Goal: Task Accomplishment & Management: Manage account settings

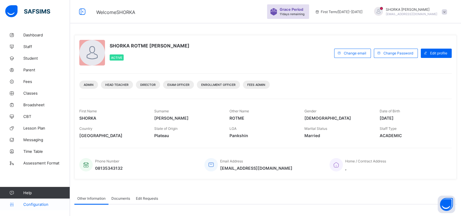
click at [31, 205] on span "Configuration" at bounding box center [46, 204] width 46 height 5
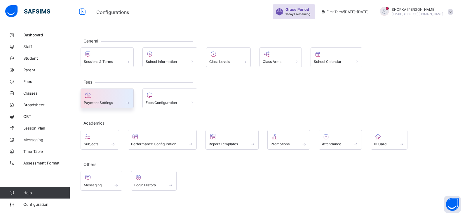
click at [124, 97] on div at bounding box center [107, 95] width 47 height 7
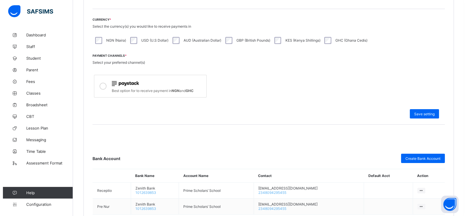
scroll to position [192, 0]
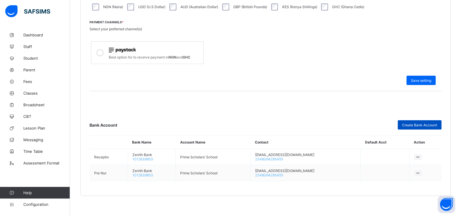
click at [421, 125] on span "Create Bank Account" at bounding box center [419, 125] width 35 height 4
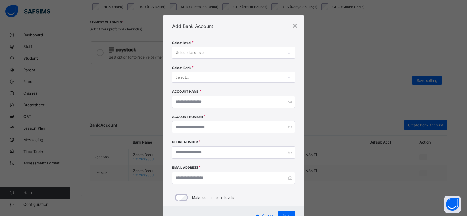
click at [213, 47] on div "Select class level" at bounding box center [227, 52] width 111 height 11
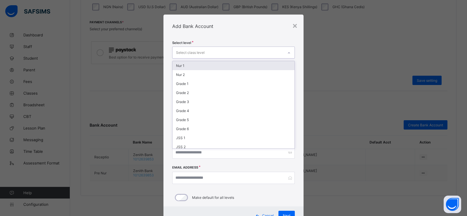
click at [203, 62] on div "Nur 1" at bounding box center [233, 65] width 122 height 9
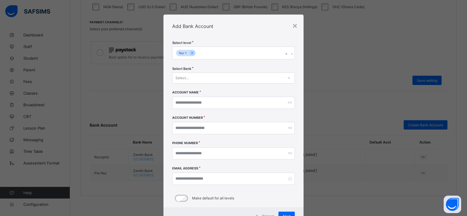
click at [221, 36] on div "Add Bank Account" at bounding box center [233, 26] width 140 height 23
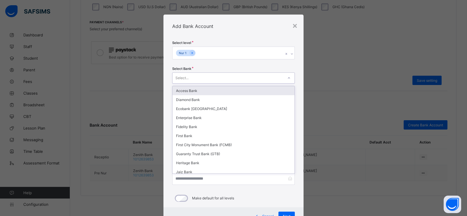
click at [287, 78] on icon at bounding box center [288, 78] width 3 height 6
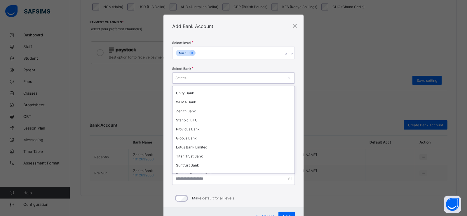
scroll to position [203, 0]
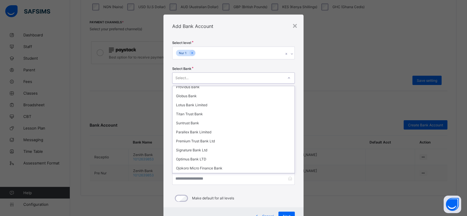
click at [271, 173] on div "Moniepoint" at bounding box center [233, 177] width 122 height 9
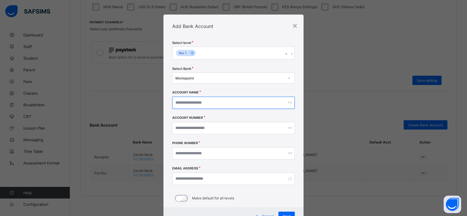
click at [208, 104] on input "text" at bounding box center [233, 103] width 122 height 12
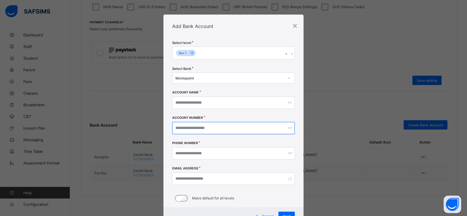
click at [206, 129] on input "number" at bounding box center [233, 128] width 122 height 12
paste input "**********"
type input "**********"
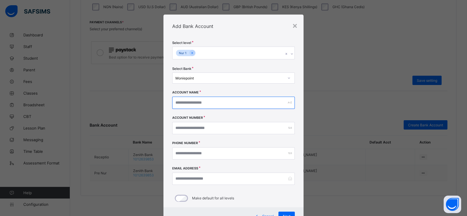
click at [198, 101] on input "text" at bounding box center [233, 103] width 122 height 12
paste input "**********"
type input "**********"
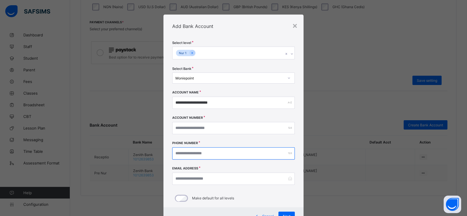
click at [192, 154] on input "number" at bounding box center [233, 154] width 122 height 12
paste input "**********"
type input "**********"
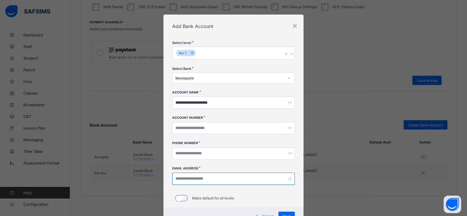
click at [186, 181] on input "email" at bounding box center [233, 179] width 122 height 12
paste input "**********"
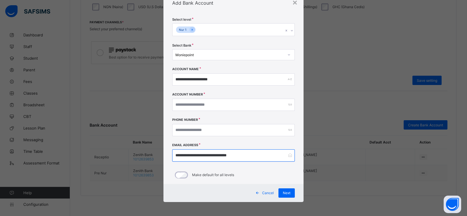
scroll to position [24, 0]
type input "**********"
click at [284, 193] on span "Next" at bounding box center [287, 193] width 8 height 4
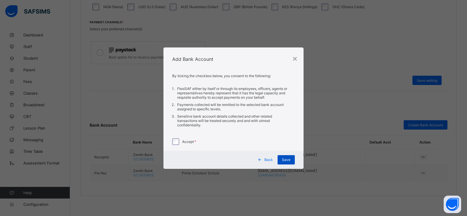
click at [288, 160] on span "Save" at bounding box center [286, 160] width 8 height 4
click at [295, 59] on div "×" at bounding box center [295, 58] width 6 height 10
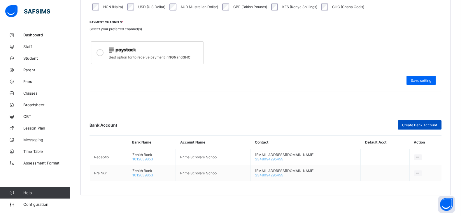
click at [413, 120] on div "Create Bank Account" at bounding box center [420, 124] width 44 height 9
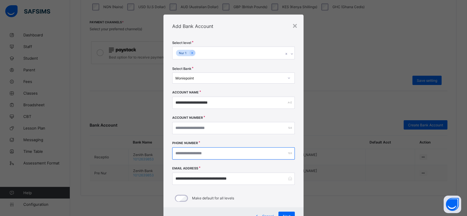
click at [181, 154] on input "**********" at bounding box center [233, 154] width 122 height 12
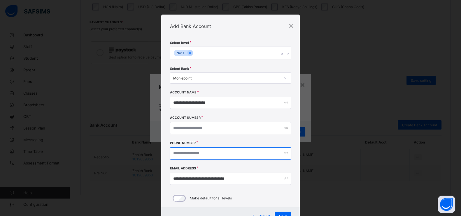
type input "**********"
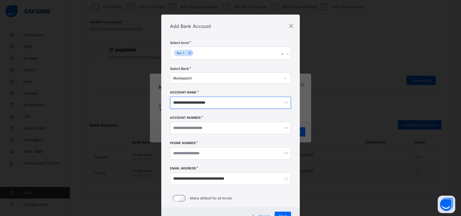
click at [221, 103] on input "**********" at bounding box center [230, 103] width 121 height 12
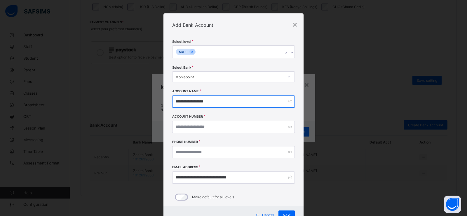
scroll to position [24, 0]
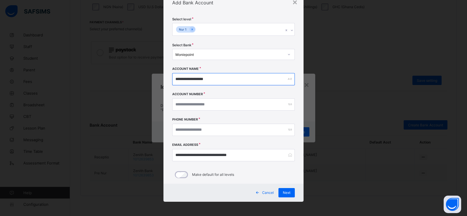
type input "**********"
click at [283, 192] on span "Next" at bounding box center [287, 193] width 8 height 4
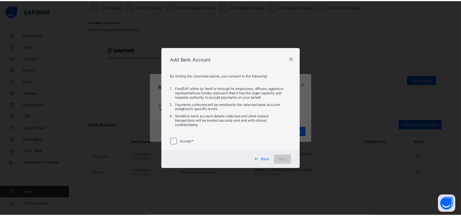
scroll to position [0, 0]
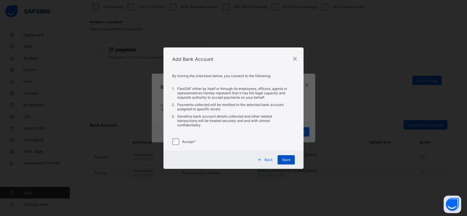
click at [291, 158] on div "Save" at bounding box center [285, 159] width 17 height 9
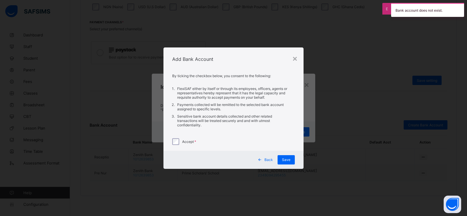
click at [267, 158] on span "Back" at bounding box center [268, 160] width 8 height 4
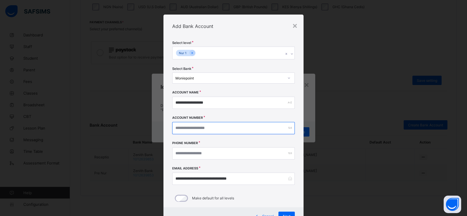
drag, startPoint x: 198, startPoint y: 127, endPoint x: 159, endPoint y: 128, distance: 39.7
click at [159, 128] on div "**********" at bounding box center [233, 108] width 467 height 216
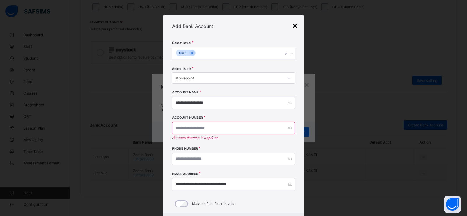
click at [294, 25] on div "×" at bounding box center [295, 25] width 6 height 10
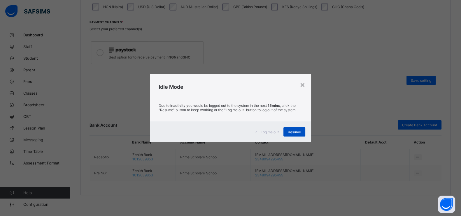
click at [295, 134] on div "Resume" at bounding box center [294, 131] width 22 height 9
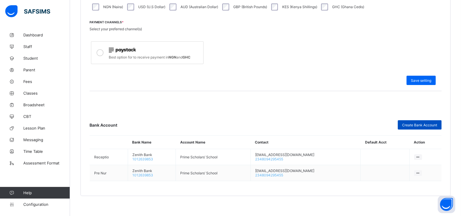
click at [420, 123] on span "Create Bank Account" at bounding box center [419, 125] width 35 height 4
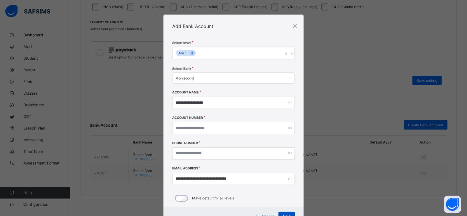
click at [281, 213] on div "Next" at bounding box center [286, 216] width 16 height 9
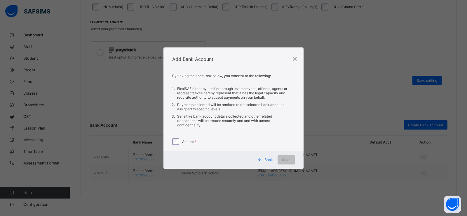
click at [187, 139] on div "Accept" at bounding box center [233, 142] width 122 height 7
click at [180, 141] on div "Accept" at bounding box center [233, 142] width 122 height 7
click at [281, 159] on div "Save" at bounding box center [285, 159] width 17 height 9
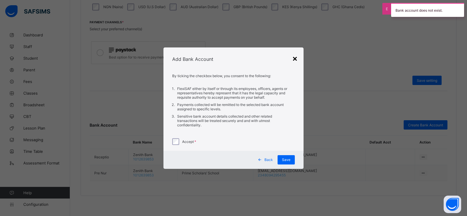
click at [296, 59] on div "×" at bounding box center [295, 58] width 6 height 10
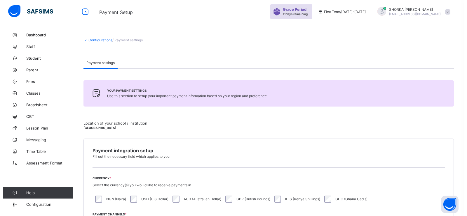
scroll to position [192, 0]
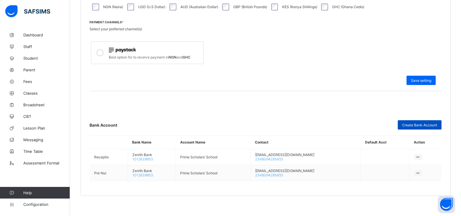
click at [417, 127] on div "Create Bank Account" at bounding box center [420, 124] width 44 height 9
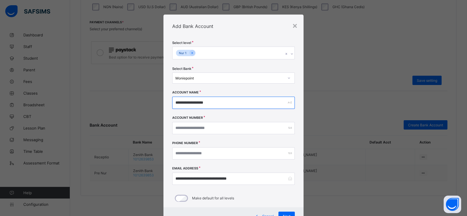
click at [175, 101] on input "**********" at bounding box center [233, 103] width 122 height 12
type input "**********"
click at [285, 213] on div "Next" at bounding box center [286, 216] width 16 height 9
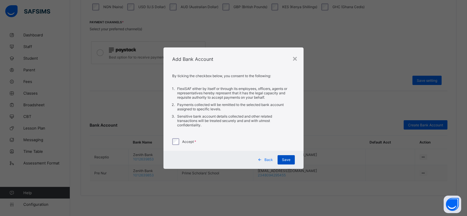
click at [287, 158] on span "Save" at bounding box center [286, 160] width 8 height 4
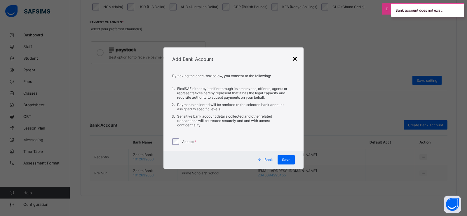
click at [294, 62] on div "×" at bounding box center [295, 58] width 6 height 10
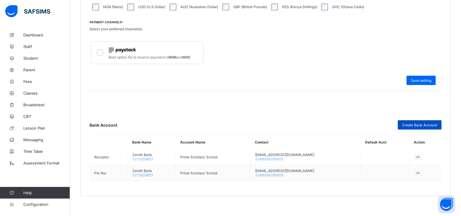
click at [411, 121] on div "Create Bank Account" at bounding box center [420, 124] width 44 height 9
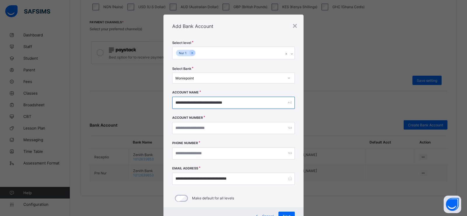
click at [198, 101] on input "**********" at bounding box center [233, 103] width 122 height 12
type input "**********"
click at [280, 212] on div "Next" at bounding box center [286, 216] width 16 height 9
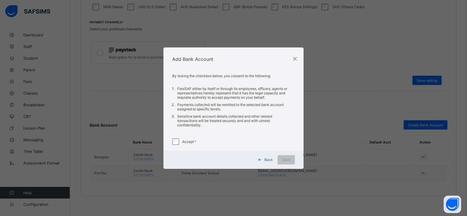
click at [190, 143] on label "Accept" at bounding box center [189, 142] width 14 height 4
click at [290, 160] on div "Save" at bounding box center [285, 159] width 17 height 9
click at [269, 161] on div "Back" at bounding box center [266, 159] width 23 height 9
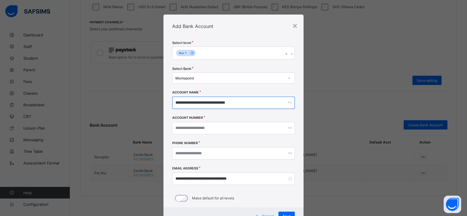
click at [199, 102] on input "**********" at bounding box center [233, 103] width 122 height 12
type input "**********"
click at [280, 215] on div "Next" at bounding box center [286, 216] width 16 height 9
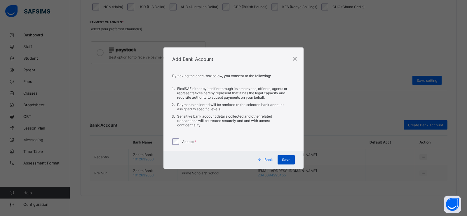
click at [283, 158] on span "Save" at bounding box center [286, 160] width 8 height 4
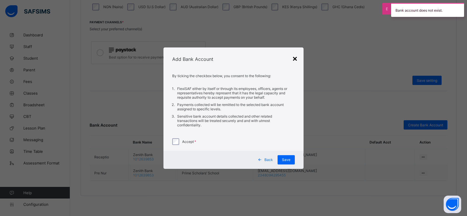
click at [295, 59] on div "×" at bounding box center [295, 58] width 6 height 10
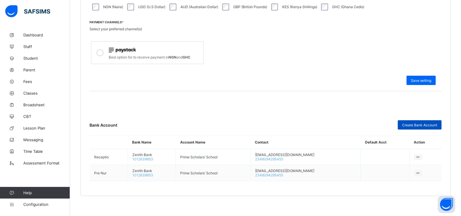
click at [432, 125] on div "Create Bank Account" at bounding box center [420, 124] width 44 height 9
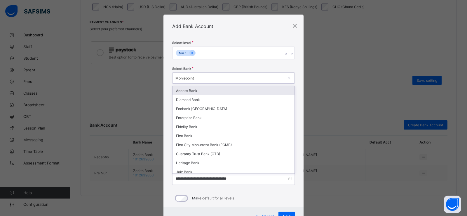
click at [264, 83] on div "Moniepoint" at bounding box center [233, 78] width 122 height 11
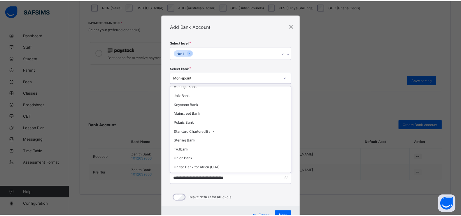
scroll to position [203, 0]
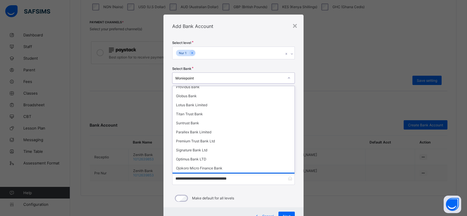
click at [243, 173] on div "Moniepoint" at bounding box center [233, 177] width 122 height 9
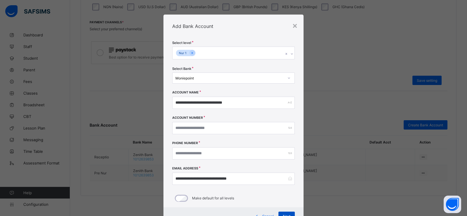
click at [283, 215] on span "Next" at bounding box center [287, 216] width 8 height 4
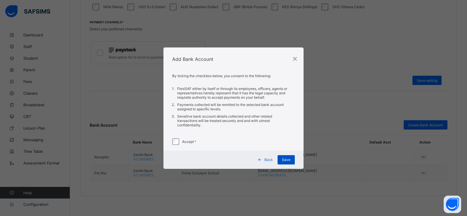
click at [283, 158] on span "Save" at bounding box center [286, 160] width 8 height 4
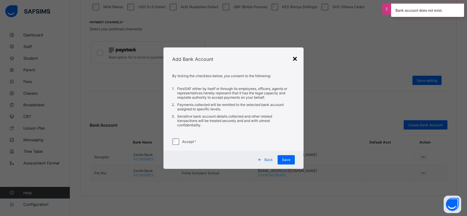
click at [294, 59] on div "×" at bounding box center [295, 58] width 6 height 10
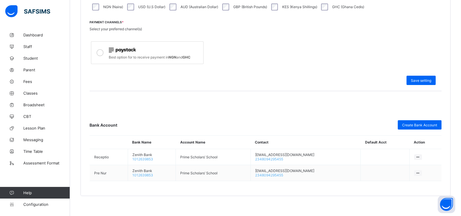
scroll to position [3, 0]
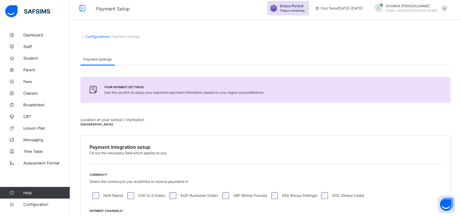
click at [447, 6] on span at bounding box center [444, 8] width 5 height 5
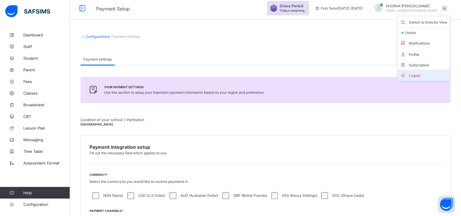
click at [421, 73] on span "Logout" at bounding box center [423, 75] width 47 height 7
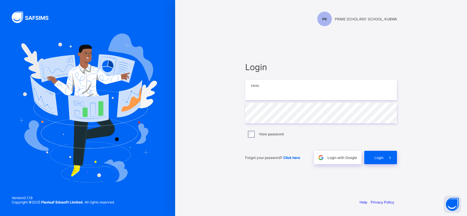
type input "**********"
click at [386, 154] on span at bounding box center [389, 157] width 13 height 13
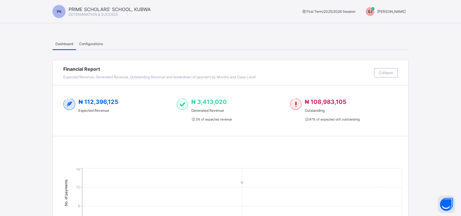
click at [389, 12] on span "SHORKA JOEL" at bounding box center [391, 11] width 28 height 4
click at [398, 24] on span "Switch to Admin View" at bounding box center [384, 25] width 44 height 7
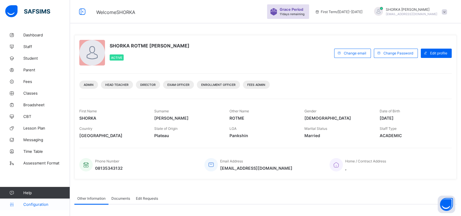
click at [34, 205] on span "Configuration" at bounding box center [46, 204] width 46 height 5
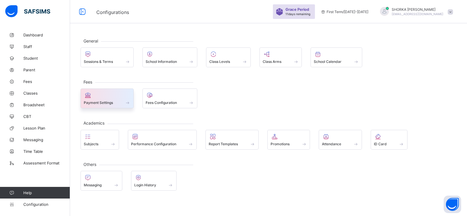
click at [101, 97] on div at bounding box center [107, 95] width 47 height 7
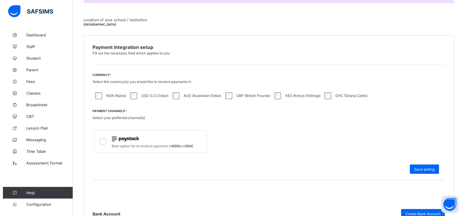
scroll to position [192, 0]
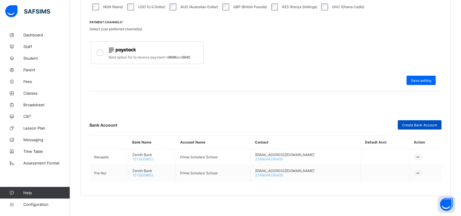
click at [412, 124] on span "Create Bank Account" at bounding box center [419, 125] width 35 height 4
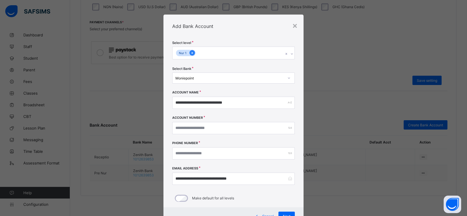
click at [191, 53] on icon at bounding box center [191, 53] width 1 height 2
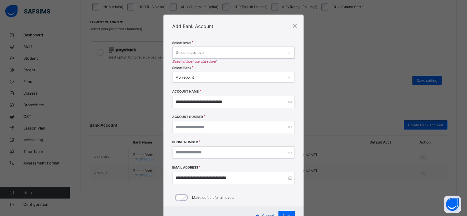
click at [287, 77] on icon at bounding box center [288, 77] width 3 height 6
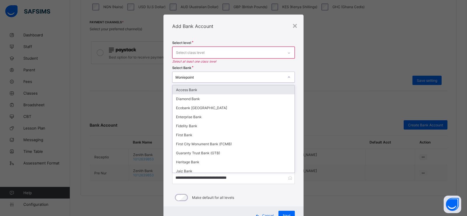
click at [271, 92] on div "Access Bank" at bounding box center [233, 89] width 122 height 9
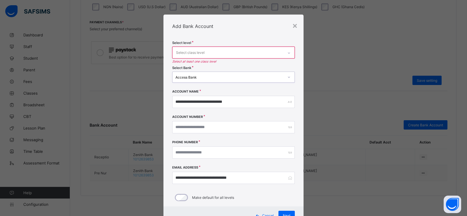
click at [278, 76] on div "Access Bank" at bounding box center [229, 77] width 108 height 4
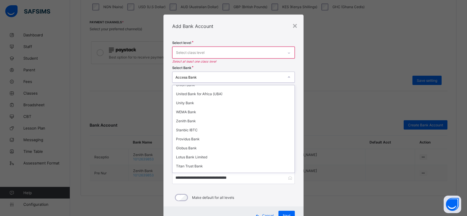
scroll to position [203, 0]
click at [192, 172] on div "Moniepoint" at bounding box center [233, 176] width 122 height 9
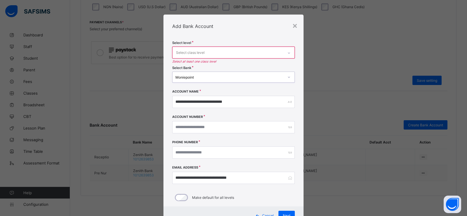
click at [233, 47] on div "Select class level" at bounding box center [227, 52] width 111 height 11
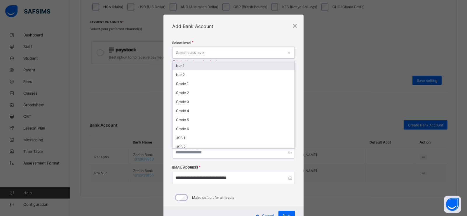
click at [192, 69] on div "Nur 1" at bounding box center [233, 65] width 122 height 9
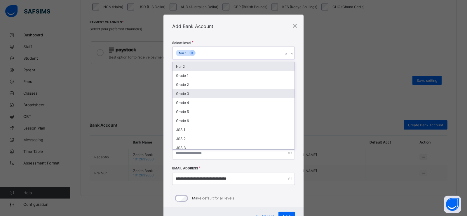
scroll to position [27, 0]
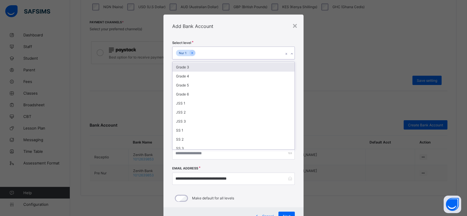
click at [243, 30] on div "Add Bank Account" at bounding box center [233, 26] width 140 height 23
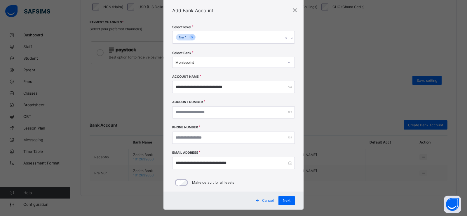
scroll to position [24, 0]
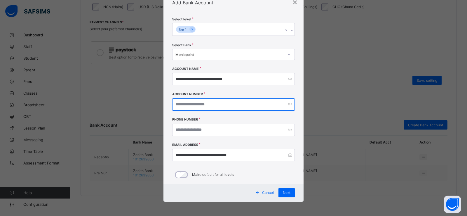
click at [198, 103] on input "**********" at bounding box center [233, 105] width 122 height 12
click at [283, 193] on span "Next" at bounding box center [287, 193] width 8 height 4
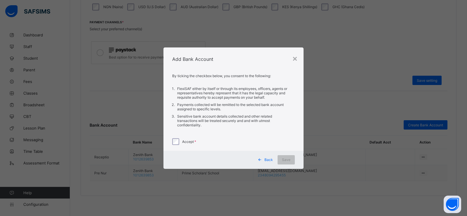
click at [188, 141] on label "Accept" at bounding box center [189, 142] width 14 height 4
click at [288, 158] on span "Save" at bounding box center [286, 160] width 8 height 4
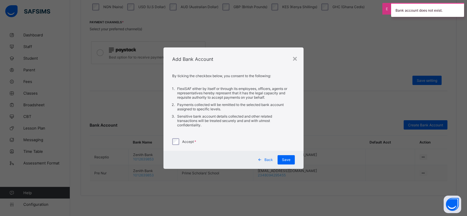
click at [272, 158] on span "Back" at bounding box center [268, 160] width 8 height 4
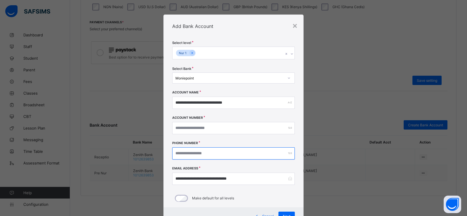
click at [220, 155] on input "**********" at bounding box center [233, 154] width 122 height 12
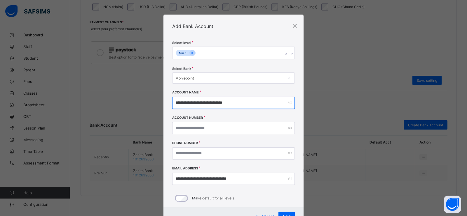
click at [190, 101] on input "**********" at bounding box center [233, 103] width 122 height 12
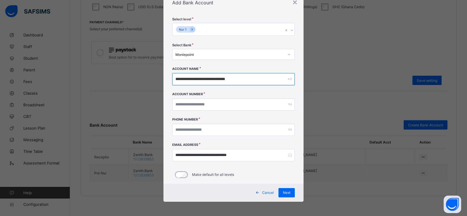
click at [174, 78] on input "**********" at bounding box center [233, 79] width 122 height 12
type input "**********"
click at [282, 195] on div "Next" at bounding box center [286, 192] width 16 height 9
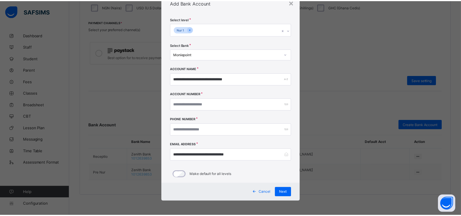
scroll to position [0, 0]
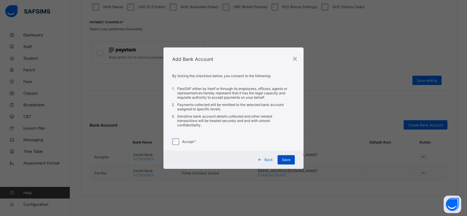
click at [285, 159] on span "Save" at bounding box center [286, 160] width 8 height 4
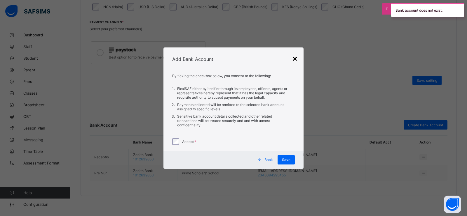
click at [295, 59] on div "×" at bounding box center [295, 58] width 6 height 10
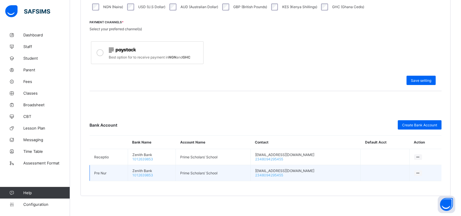
click at [425, 173] on td at bounding box center [425, 173] width 32 height 16
click at [420, 171] on icon at bounding box center [418, 173] width 5 height 4
click at [403, 203] on div "Reassign Bank Account" at bounding box center [400, 206] width 39 height 6
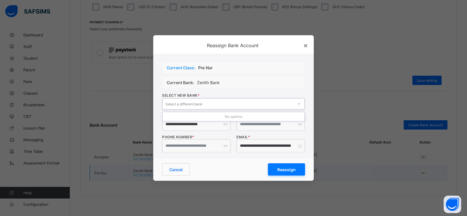
click at [185, 102] on div "Select a different bank" at bounding box center [183, 104] width 37 height 11
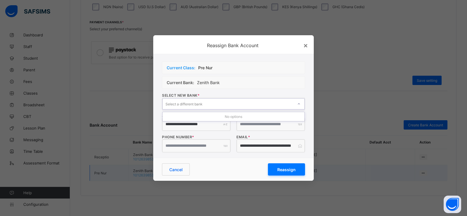
click at [185, 102] on div "Select a different bank" at bounding box center [183, 104] width 37 height 11
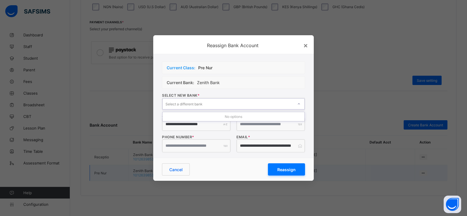
click at [185, 102] on div "Select a different bank" at bounding box center [183, 104] width 37 height 11
click at [176, 169] on span "Cancel" at bounding box center [175, 169] width 13 height 5
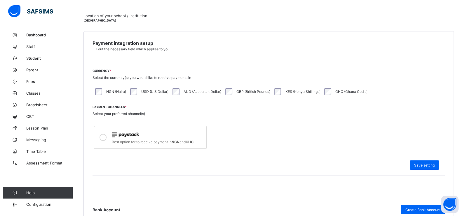
scroll to position [192, 0]
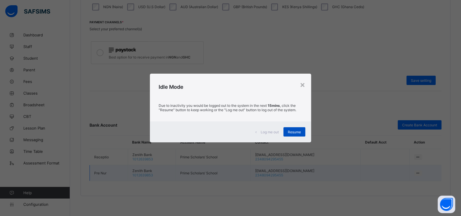
click at [292, 133] on span "Resume" at bounding box center [294, 132] width 13 height 4
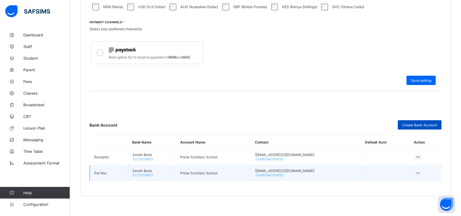
click at [410, 125] on span "Create Bank Account" at bounding box center [419, 125] width 35 height 4
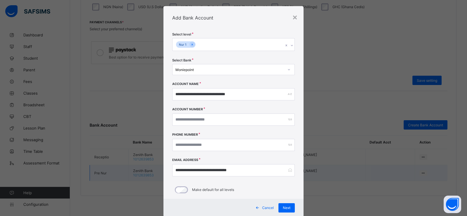
scroll to position [0, 0]
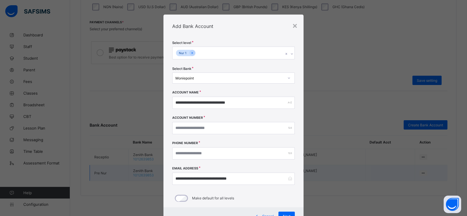
click at [253, 55] on div "Nur 1" at bounding box center [227, 53] width 111 height 12
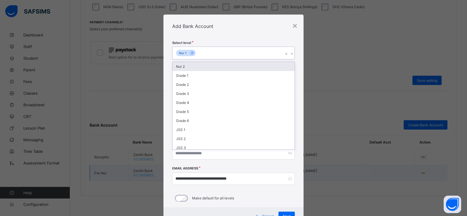
click at [180, 66] on div "Nur 2" at bounding box center [233, 66] width 122 height 9
click at [246, 41] on div "Select level option Nur 2, selected. option Grade 1 focused, 3 of 14. 12 result…" at bounding box center [233, 54] width 122 height 26
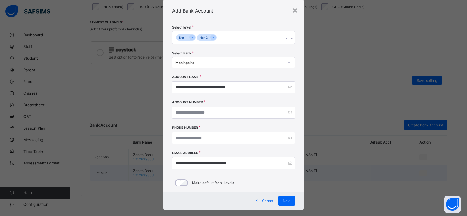
scroll to position [24, 0]
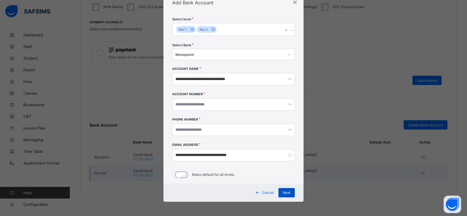
click at [284, 195] on span "Next" at bounding box center [287, 193] width 8 height 4
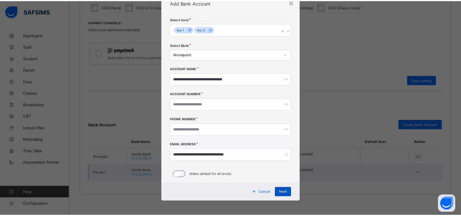
scroll to position [0, 0]
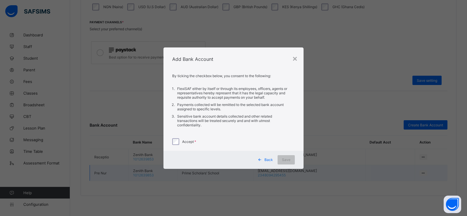
click at [180, 143] on div "Accept" at bounding box center [233, 142] width 122 height 7
click at [171, 139] on div "By ticking the checkbox below, you consent to the following: FlexiSAF either by…" at bounding box center [233, 111] width 140 height 80
click at [283, 155] on div "Save" at bounding box center [285, 159] width 17 height 9
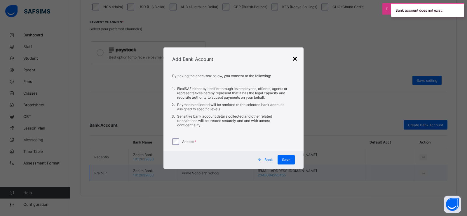
click at [293, 62] on div "×" at bounding box center [295, 58] width 6 height 10
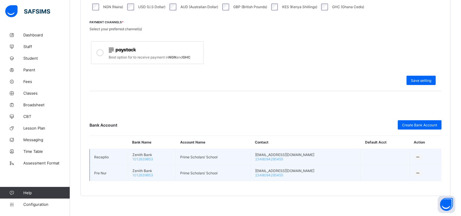
click at [419, 157] on td at bounding box center [425, 157] width 32 height 16
click at [420, 155] on icon at bounding box center [418, 157] width 5 height 4
click at [404, 166] on div "Delete Bank Account" at bounding box center [400, 169] width 39 height 6
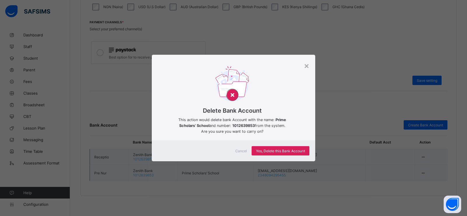
click at [301, 146] on div "Cancel Yes, Delete this Bank Account" at bounding box center [233, 151] width 163 height 21
click at [298, 151] on span "Yes, Delete this Bank Account" at bounding box center [280, 151] width 49 height 4
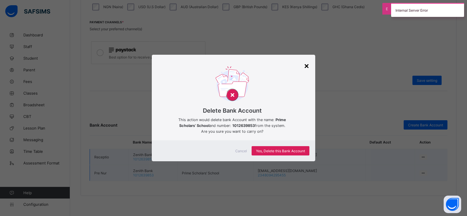
click at [306, 67] on div "×" at bounding box center [307, 66] width 6 height 10
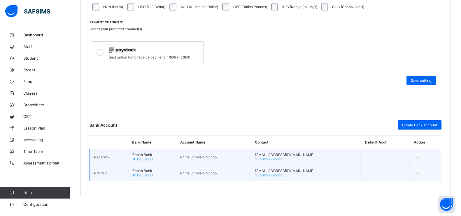
click at [420, 171] on icon at bounding box center [418, 173] width 5 height 4
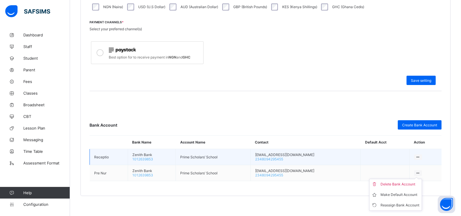
click at [333, 192] on div "Payment integration setup Fill out the necessary field which applies to you Cur…" at bounding box center [265, 71] width 370 height 250
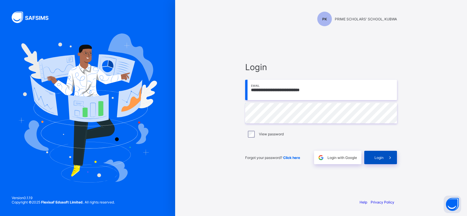
click at [378, 158] on span "Login" at bounding box center [378, 158] width 9 height 4
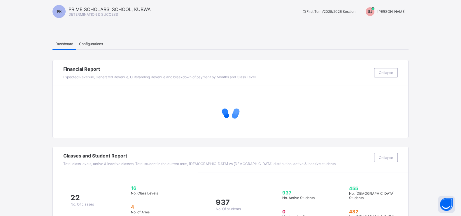
click at [400, 11] on span "SHORKA JOEL" at bounding box center [391, 11] width 28 height 4
click at [393, 25] on span "Switch to Admin View" at bounding box center [384, 25] width 44 height 7
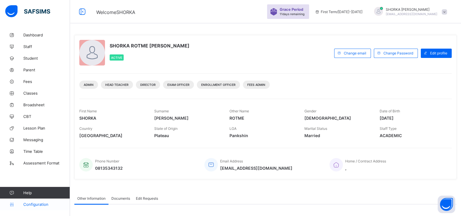
click at [45, 205] on span "Configuration" at bounding box center [46, 204] width 46 height 5
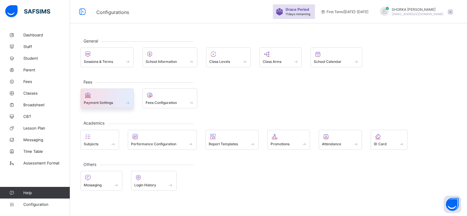
click at [113, 98] on div at bounding box center [107, 95] width 47 height 7
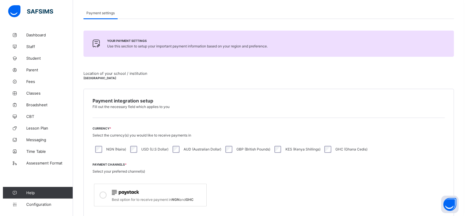
scroll to position [192, 0]
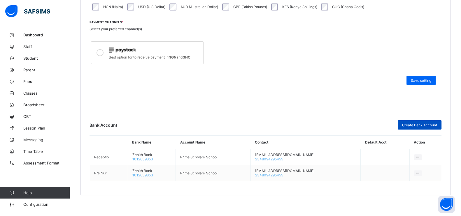
click at [417, 125] on span "Create Bank Account" at bounding box center [419, 125] width 35 height 4
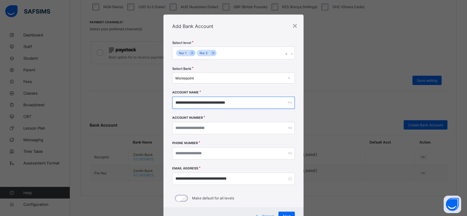
click at [220, 106] on input "**********" at bounding box center [233, 103] width 122 height 12
paste input "text"
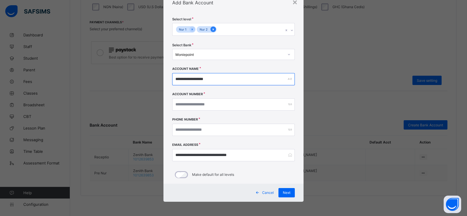
click at [211, 29] on icon at bounding box center [212, 29] width 3 height 4
type input "**********"
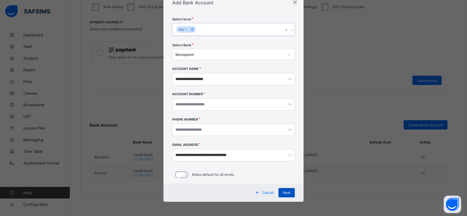
click at [283, 190] on div "Next" at bounding box center [286, 192] width 16 height 9
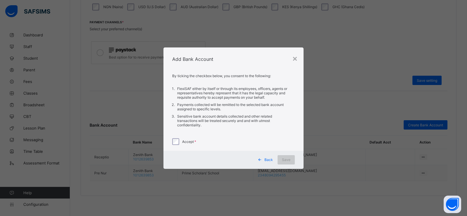
scroll to position [0, 0]
click at [189, 141] on label "Accept" at bounding box center [189, 142] width 14 height 4
click at [283, 158] on span "Save" at bounding box center [286, 160] width 8 height 4
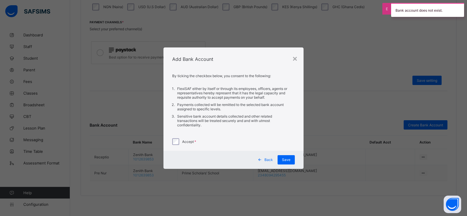
click at [269, 159] on span "Back" at bounding box center [268, 160] width 8 height 4
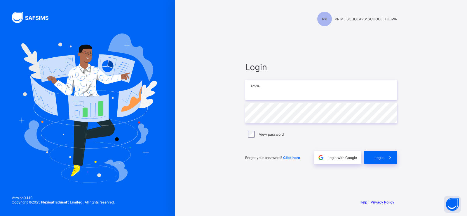
type input "**********"
click at [376, 157] on span "Login" at bounding box center [378, 158] width 9 height 4
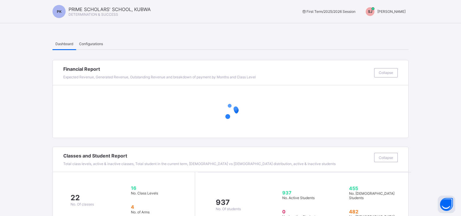
click at [400, 10] on span "SHORKA JOEL" at bounding box center [391, 11] width 28 height 4
click at [388, 25] on span "Switch to Admin View" at bounding box center [384, 25] width 44 height 7
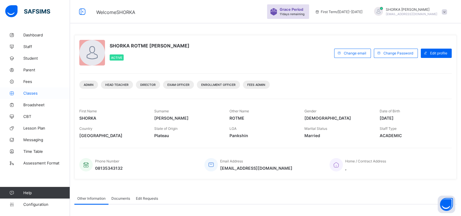
click at [41, 95] on span "Classes" at bounding box center [46, 93] width 47 height 5
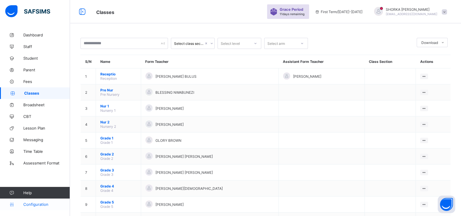
click at [34, 203] on span "Configuration" at bounding box center [46, 204] width 46 height 5
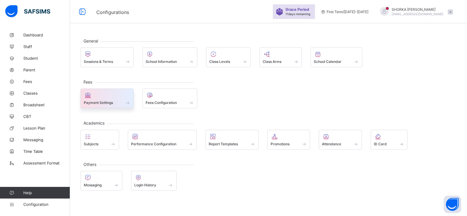
click at [111, 101] on span "Payment Settings" at bounding box center [98, 103] width 29 height 4
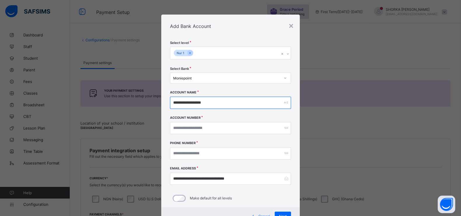
click at [212, 100] on input "**********" at bounding box center [230, 103] width 121 height 12
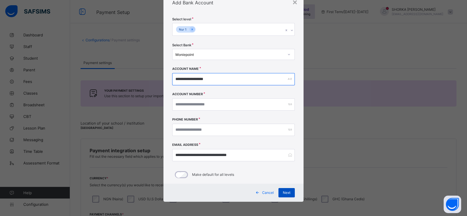
type input "**********"
click at [283, 193] on span "Next" at bounding box center [287, 193] width 8 height 4
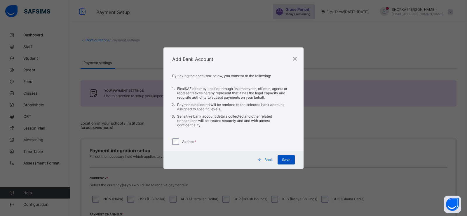
click at [293, 158] on div "Save" at bounding box center [285, 159] width 17 height 9
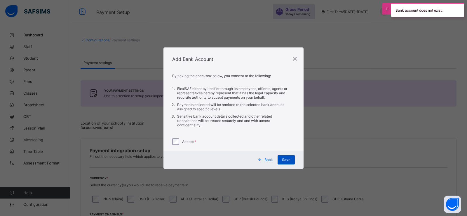
click at [290, 160] on div "Save" at bounding box center [285, 159] width 17 height 9
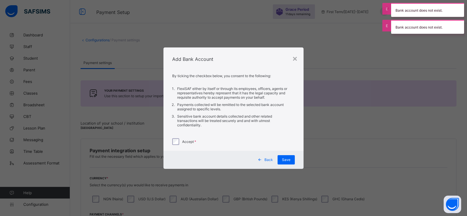
click at [270, 158] on span "Back" at bounding box center [268, 160] width 8 height 4
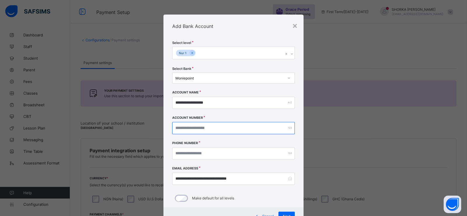
click at [175, 129] on input "**********" at bounding box center [233, 128] width 122 height 12
click at [288, 128] on div "**********" at bounding box center [233, 128] width 122 height 12
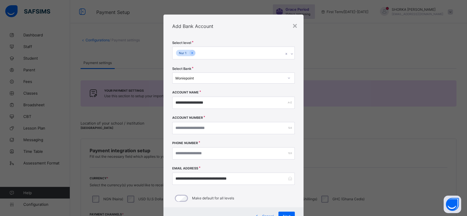
click at [288, 128] on div "**********" at bounding box center [233, 128] width 122 height 12
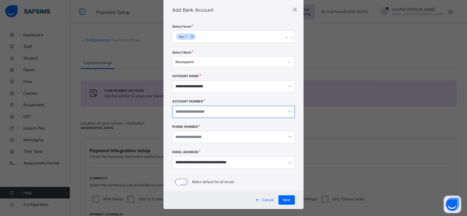
scroll to position [24, 0]
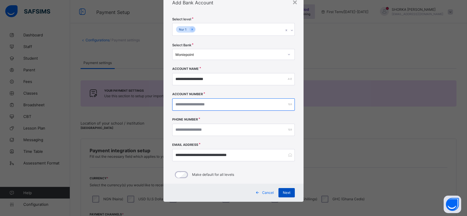
type input "**********"
click at [285, 192] on span "Next" at bounding box center [287, 193] width 8 height 4
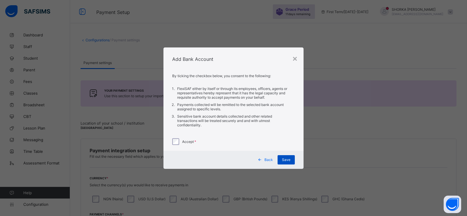
click at [289, 160] on span "Save" at bounding box center [286, 160] width 8 height 4
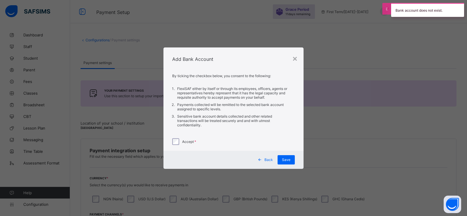
click at [267, 158] on span "Back" at bounding box center [268, 160] width 8 height 4
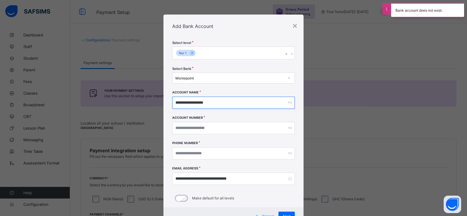
click at [175, 103] on input "**********" at bounding box center [233, 103] width 122 height 12
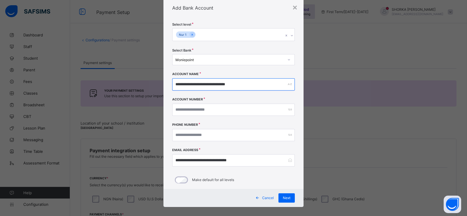
scroll to position [24, 0]
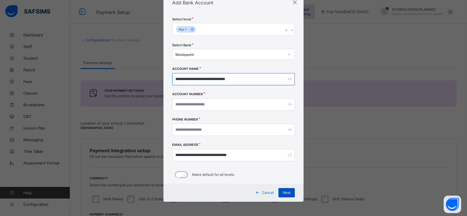
type input "**********"
click at [279, 193] on div "Next" at bounding box center [286, 192] width 16 height 9
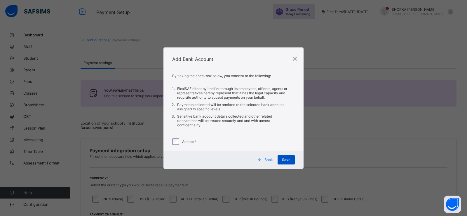
click at [286, 160] on span "Save" at bounding box center [286, 160] width 8 height 4
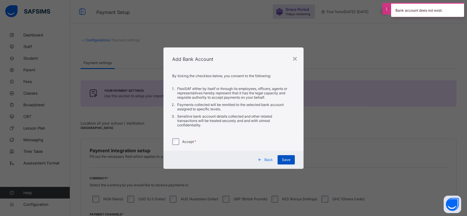
click at [285, 161] on span "Save" at bounding box center [286, 160] width 8 height 4
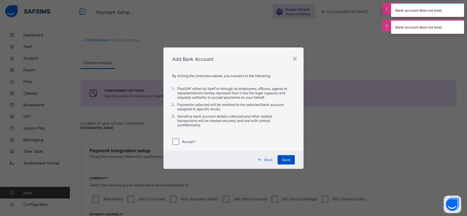
click at [285, 161] on span "Save" at bounding box center [286, 160] width 8 height 4
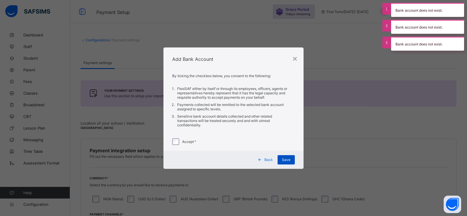
click at [285, 161] on span "Save" at bounding box center [286, 160] width 8 height 4
click at [267, 158] on span "Back" at bounding box center [268, 160] width 8 height 4
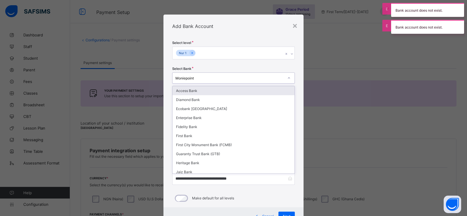
click at [286, 80] on div at bounding box center [289, 77] width 10 height 9
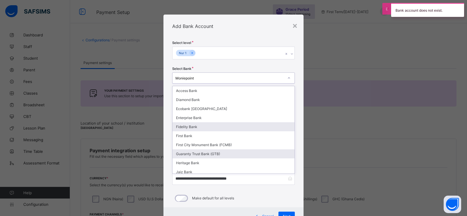
scroll to position [203, 0]
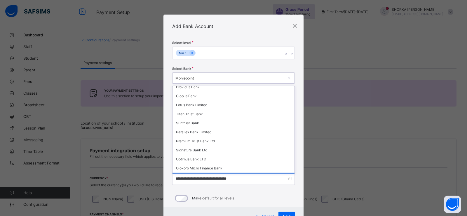
click at [190, 173] on div "Moniepoint" at bounding box center [233, 177] width 122 height 9
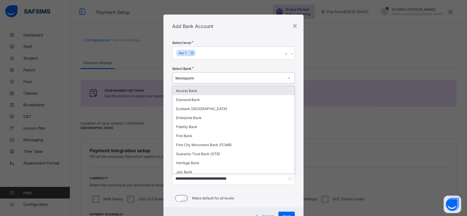
click at [261, 76] on div "Moniepoint" at bounding box center [229, 78] width 108 height 4
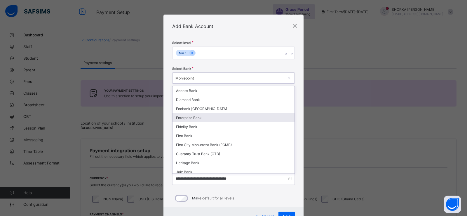
click at [223, 113] on div "Enterprise Bank" at bounding box center [233, 117] width 122 height 9
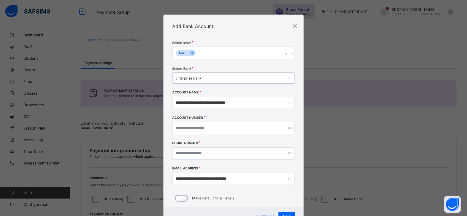
click at [246, 75] on div "Enterprise Bank" at bounding box center [227, 78] width 111 height 8
click at [237, 38] on div "**********" at bounding box center [233, 123] width 140 height 170
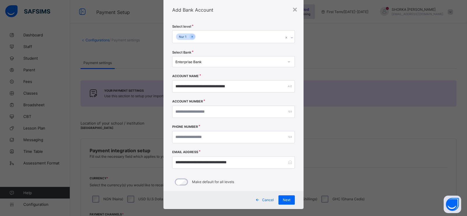
scroll to position [24, 0]
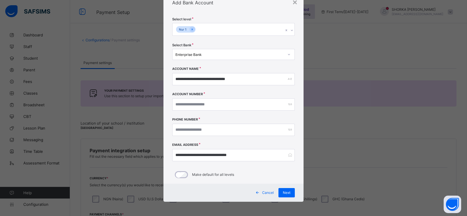
click at [284, 187] on div "Cancel Next" at bounding box center [233, 193] width 140 height 18
click at [285, 194] on span "Next" at bounding box center [287, 193] width 8 height 4
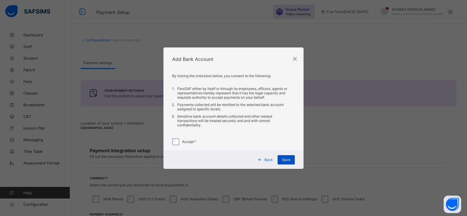
scroll to position [0, 0]
click at [280, 157] on div "Save" at bounding box center [285, 159] width 17 height 9
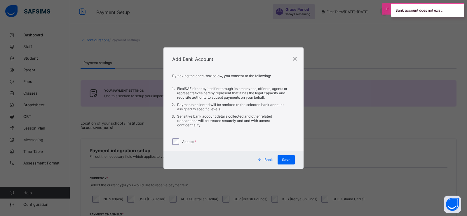
click at [270, 160] on span "Back" at bounding box center [268, 160] width 8 height 4
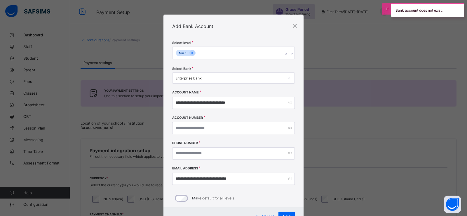
click at [259, 80] on div "Enterprise Bank" at bounding box center [229, 78] width 108 height 4
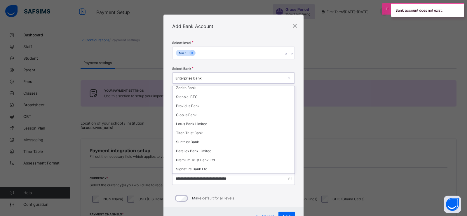
scroll to position [203, 0]
click at [224, 173] on div "Moniepoint" at bounding box center [233, 177] width 122 height 9
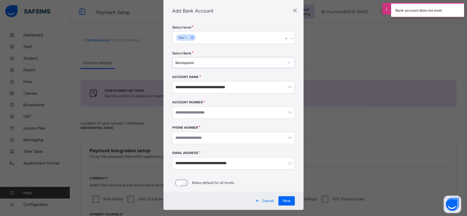
scroll to position [24, 0]
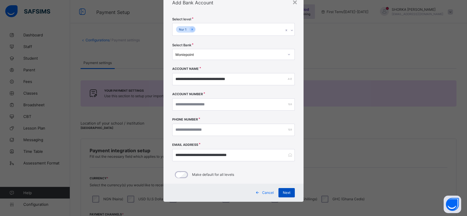
click at [283, 191] on span "Next" at bounding box center [287, 193] width 8 height 4
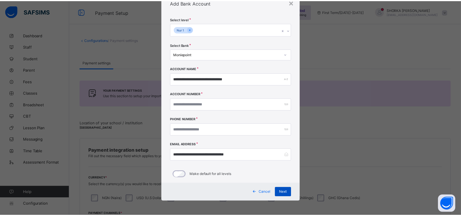
scroll to position [0, 0]
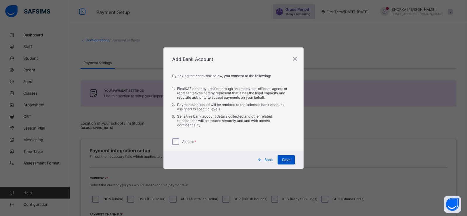
click at [284, 160] on span "Save" at bounding box center [286, 160] width 8 height 4
click at [295, 57] on div "×" at bounding box center [295, 58] width 6 height 10
